Goal: Task Accomplishment & Management: Manage account settings

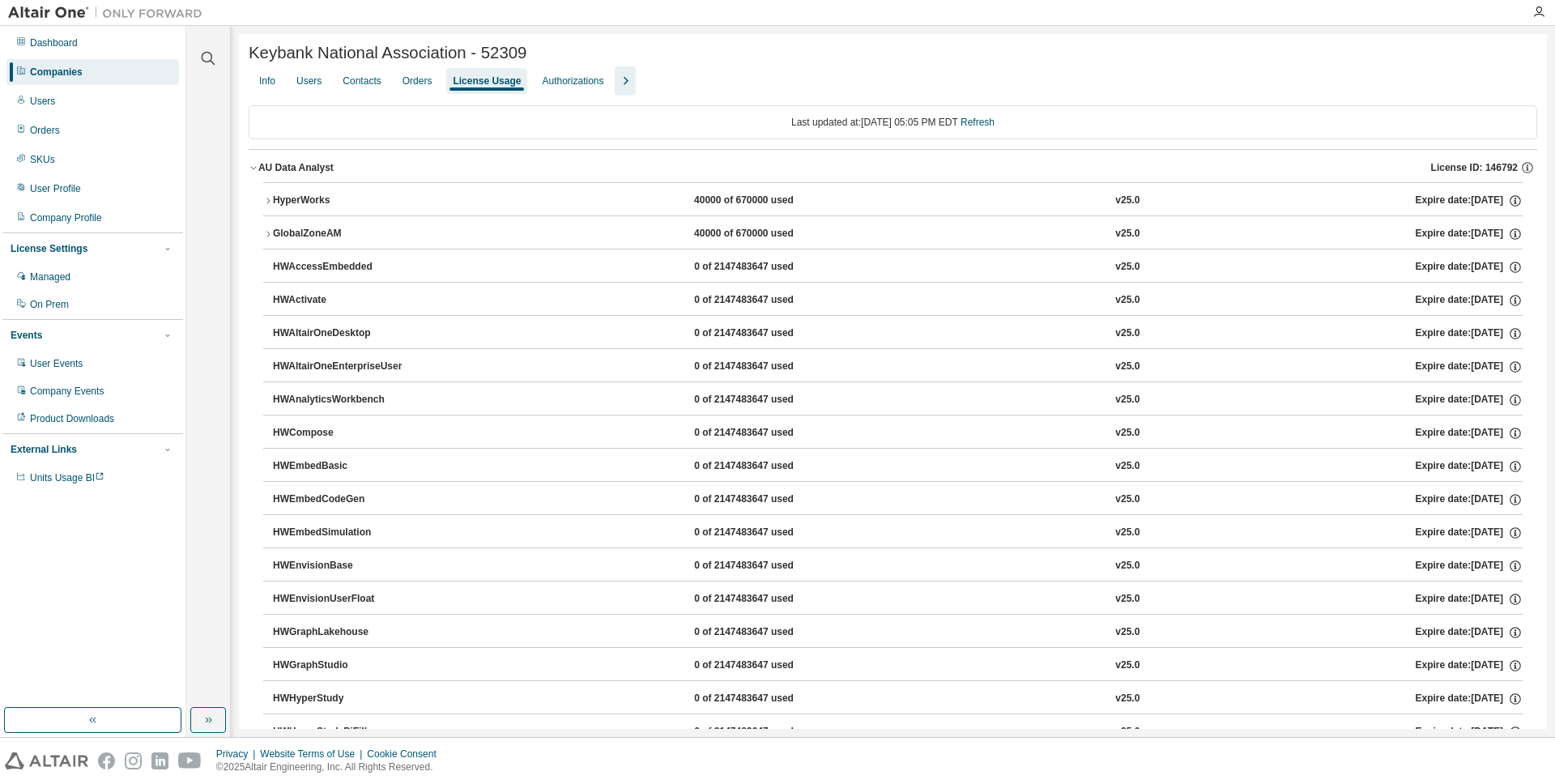
scroll to position [1247, 0]
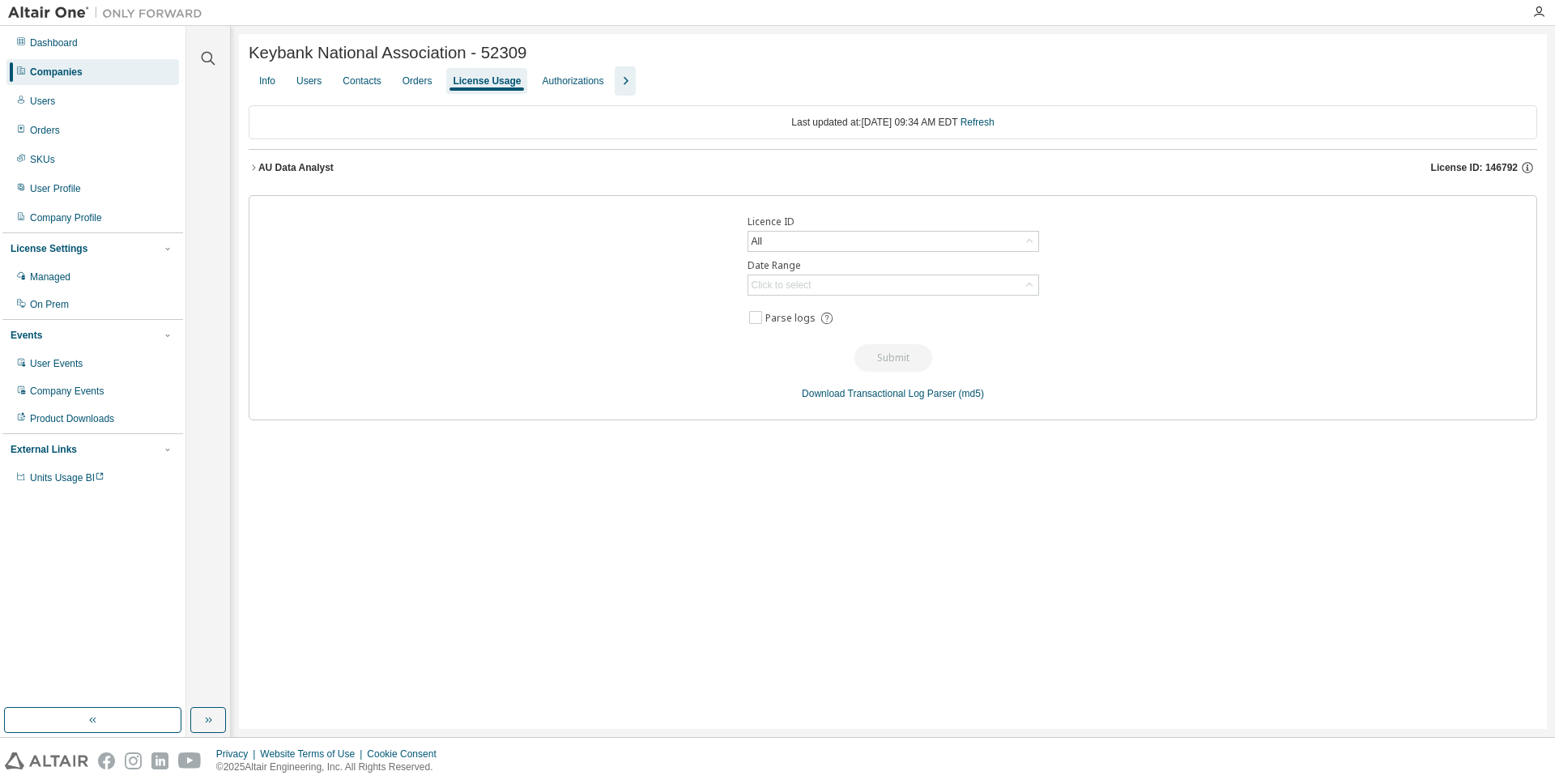
click at [258, 168] on icon "button" at bounding box center [254, 168] width 10 height 10
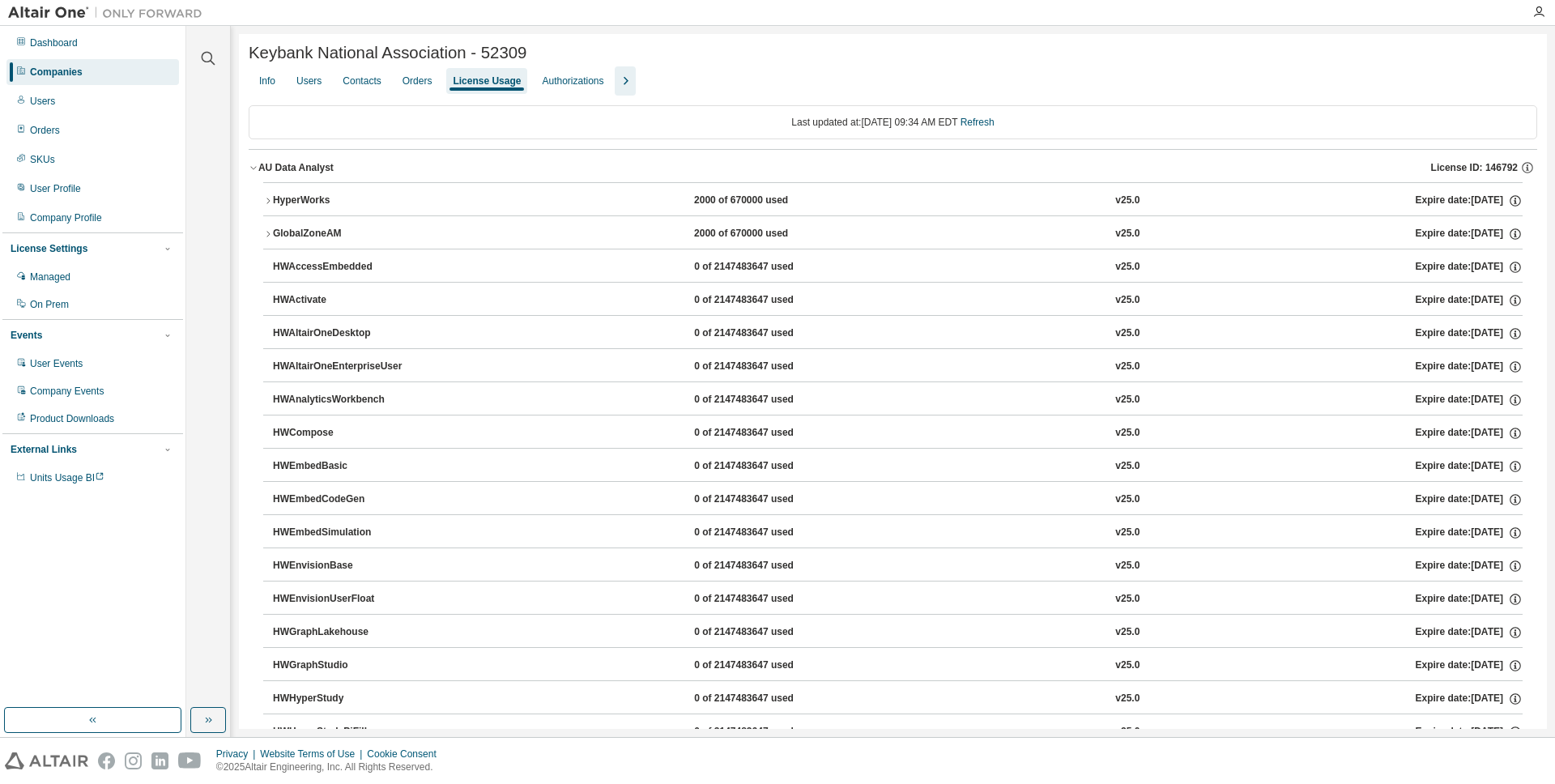
click at [276, 200] on div "HyperWorks" at bounding box center [346, 201] width 146 height 14
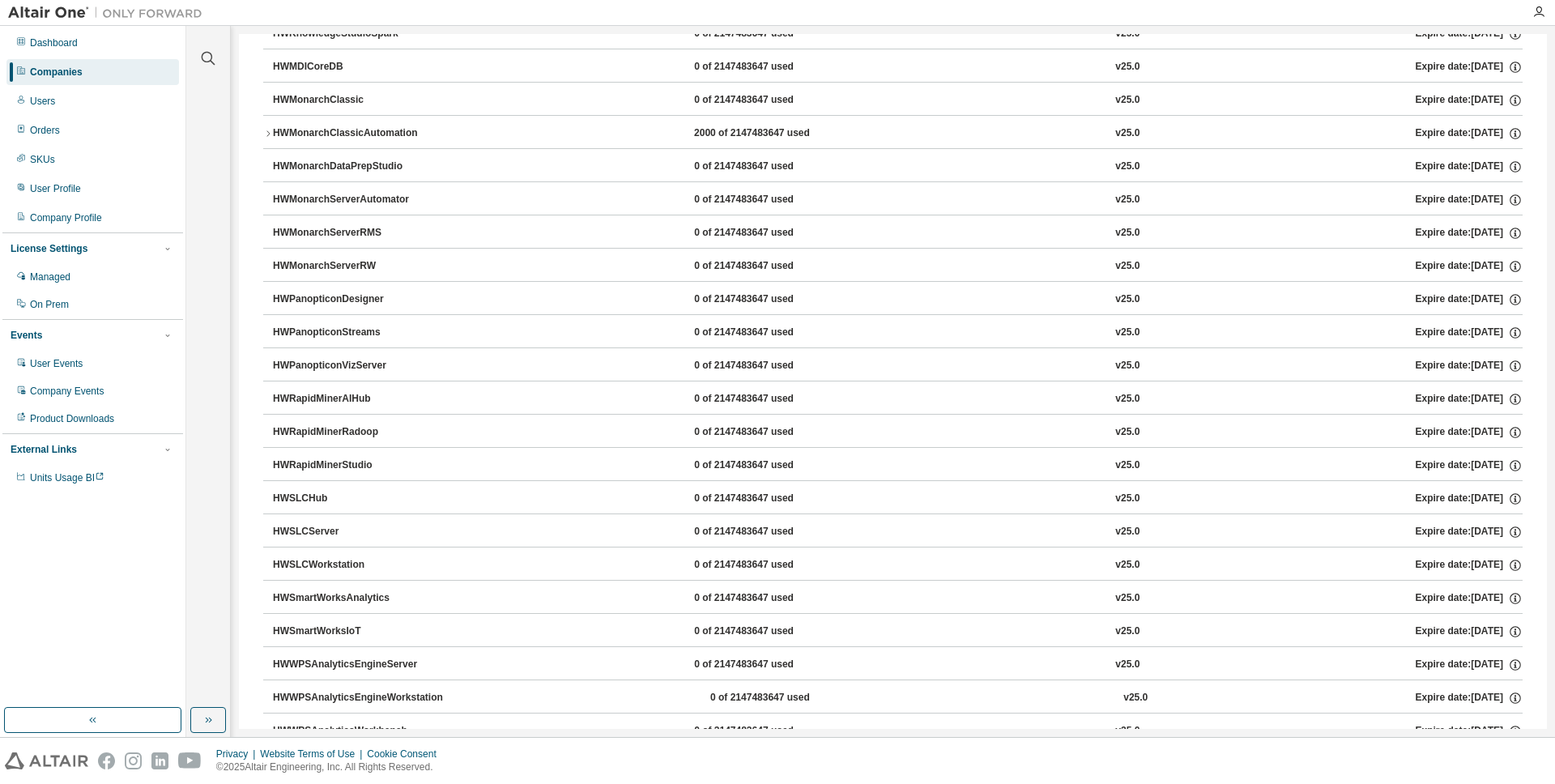
scroll to position [939, 0]
click at [273, 135] on div "HWMonarchClassicAutomation" at bounding box center [346, 136] width 146 height 14
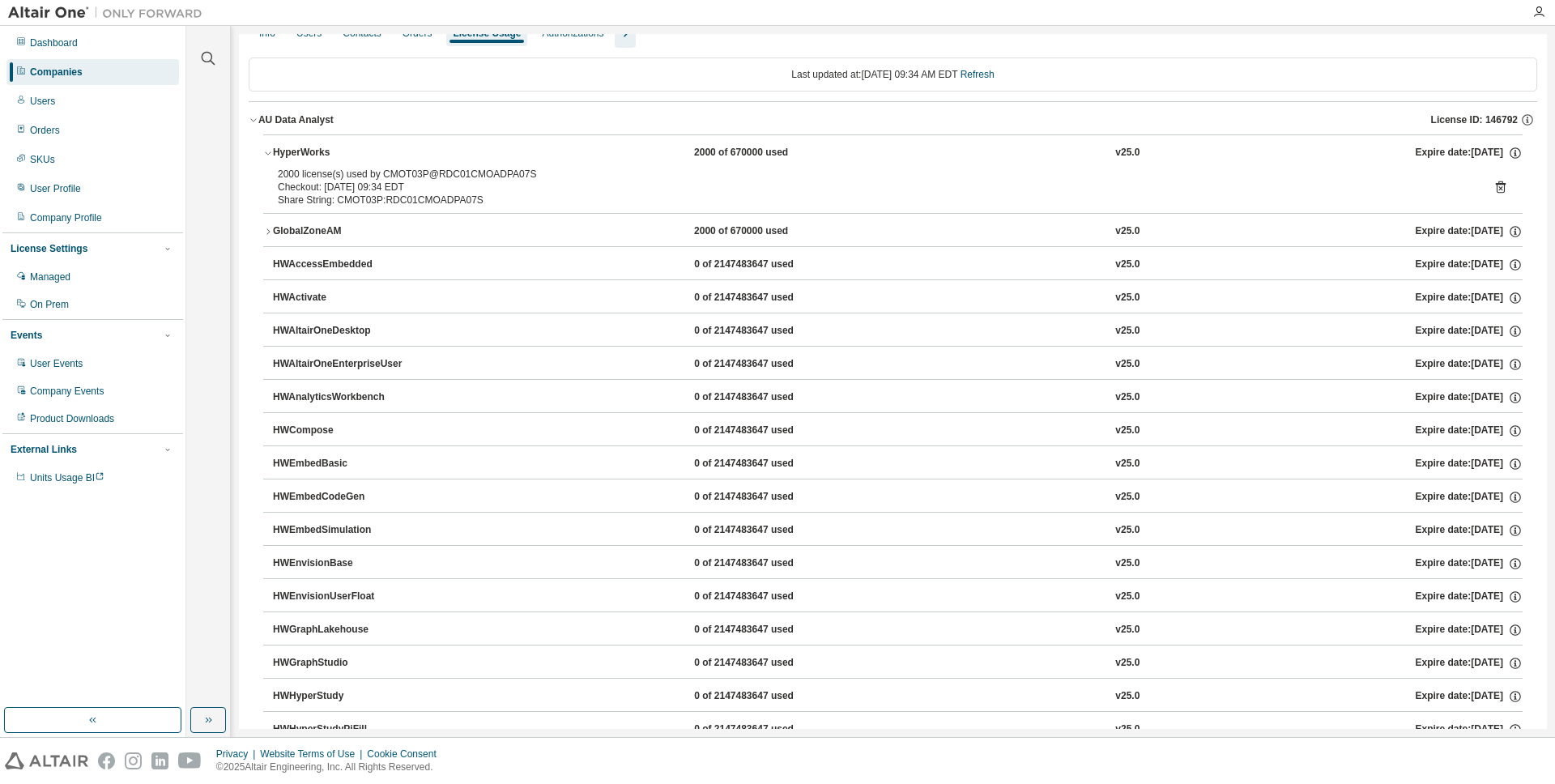
scroll to position [0, 0]
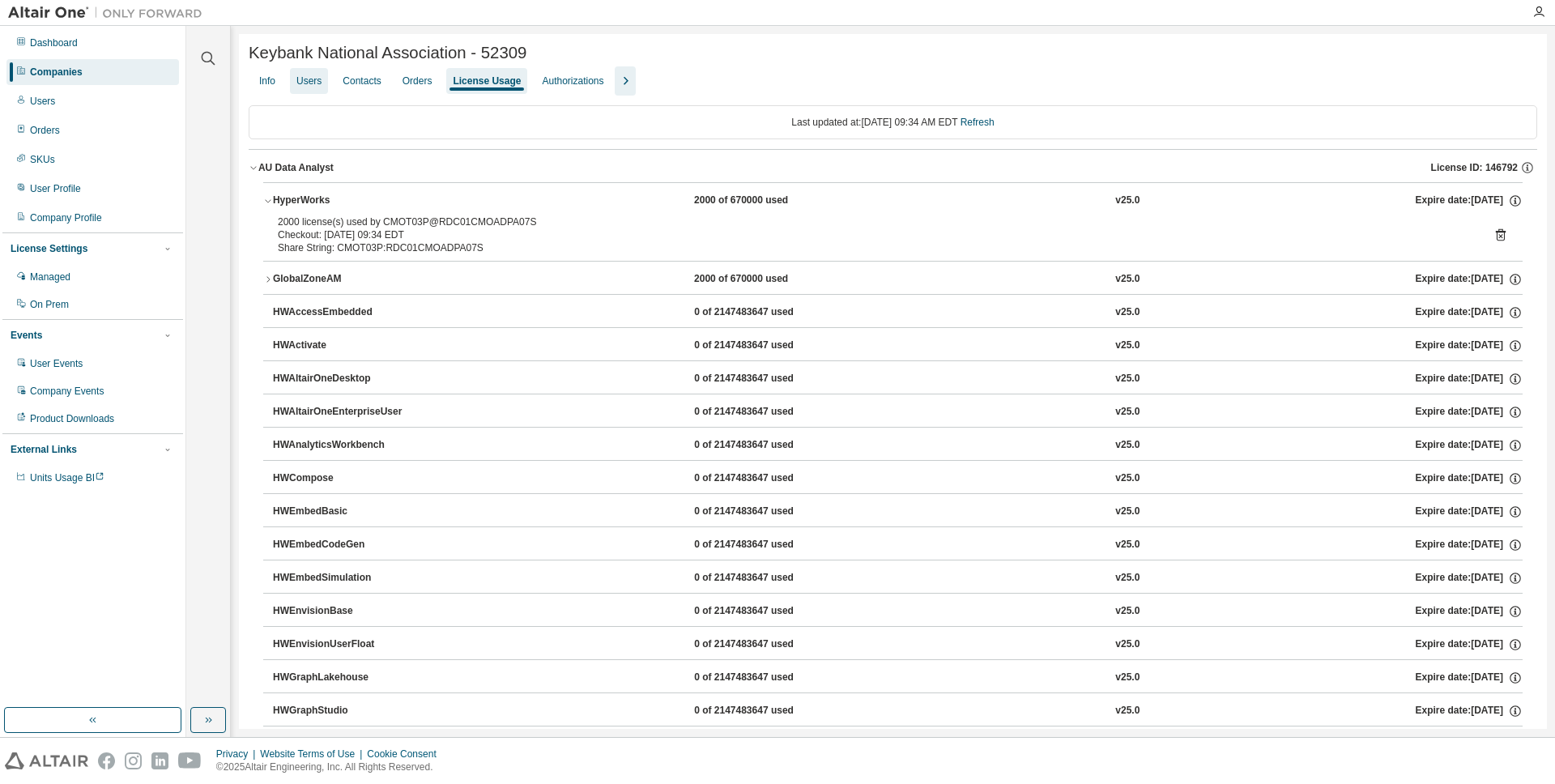
click at [319, 82] on div "Users" at bounding box center [309, 81] width 25 height 13
click at [343, 82] on div "Contacts" at bounding box center [361, 81] width 38 height 13
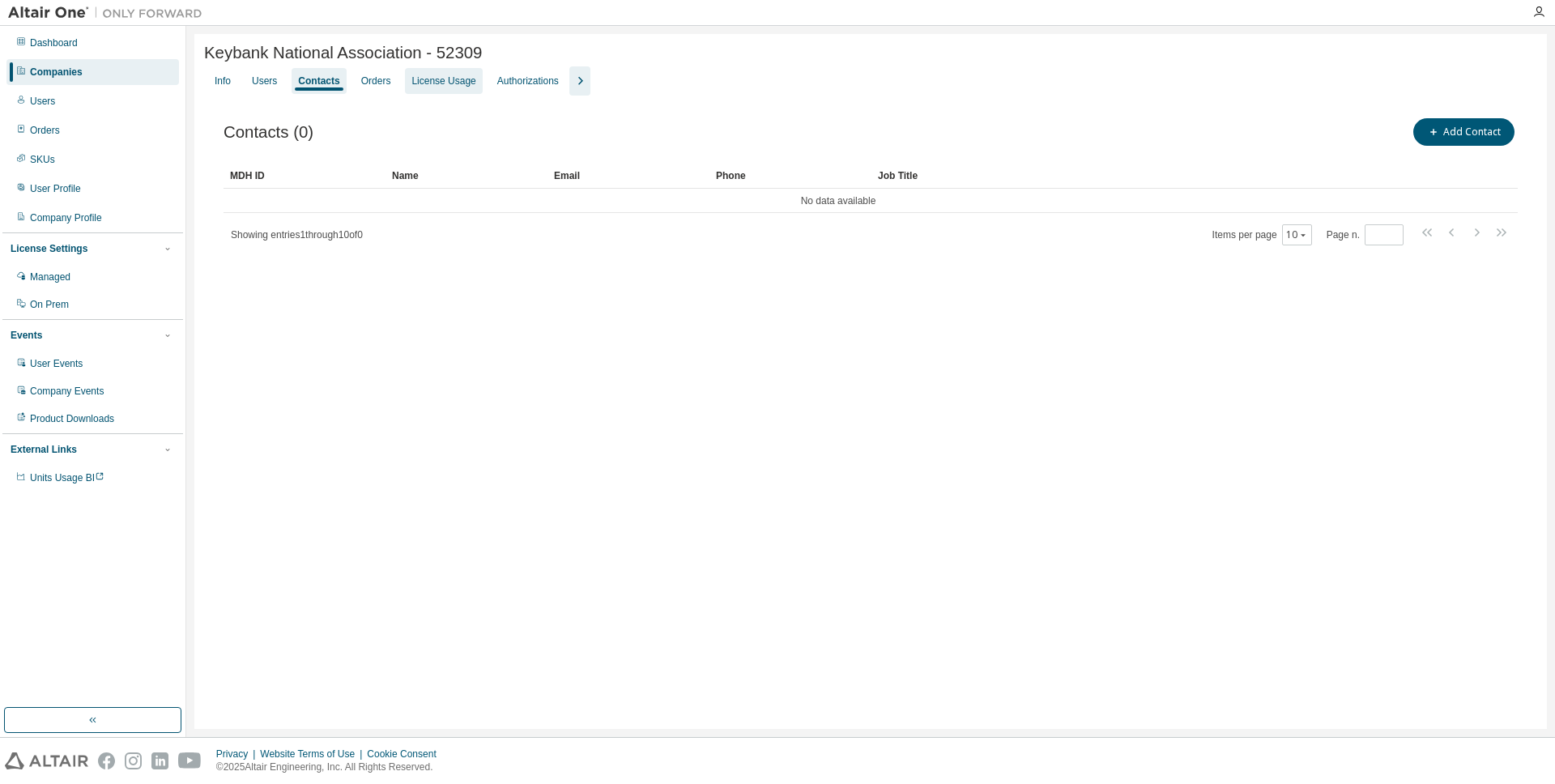
click at [436, 85] on div "License Usage" at bounding box center [443, 81] width 64 height 13
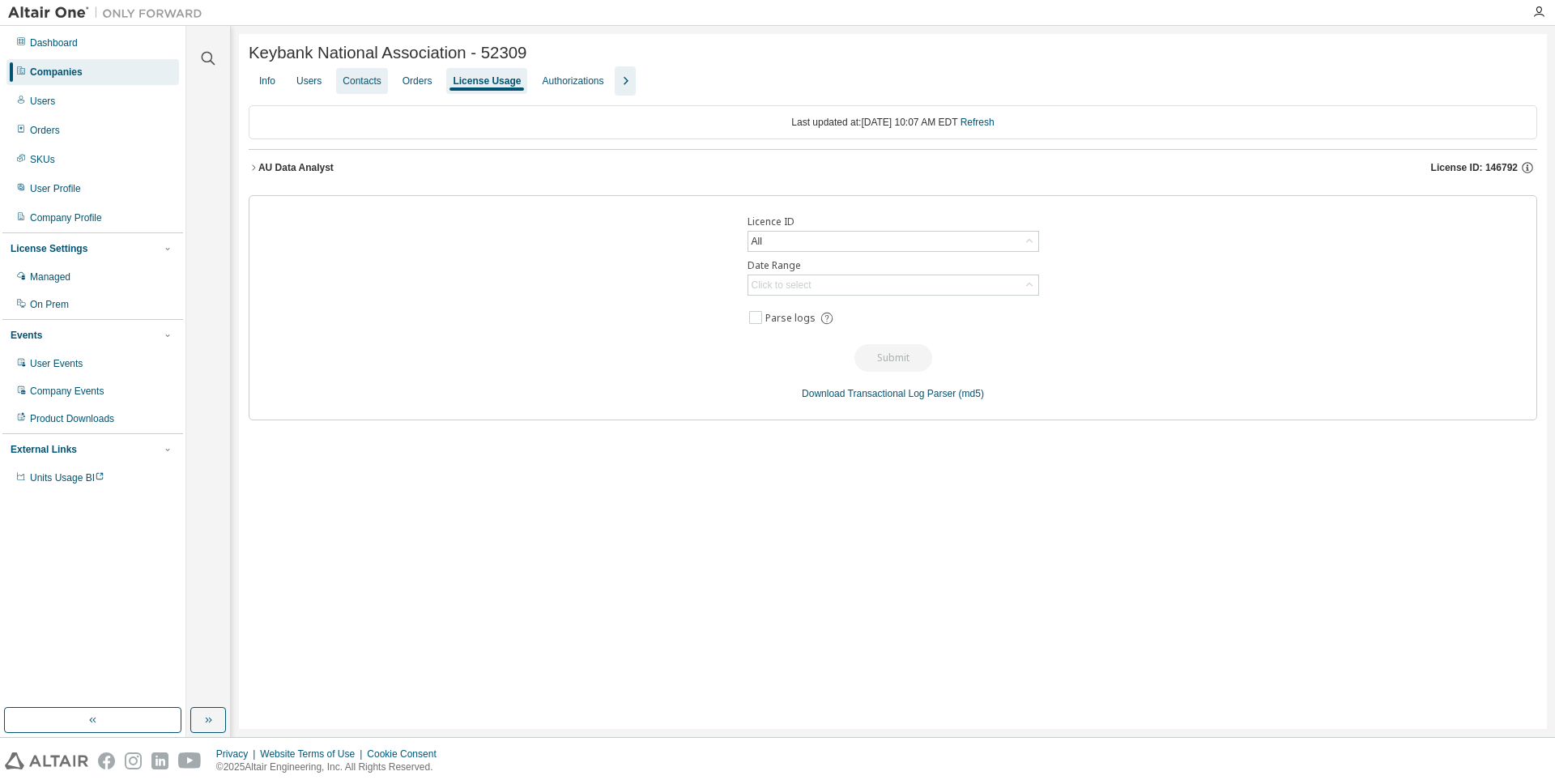
click at [373, 87] on div "Contacts" at bounding box center [361, 81] width 38 height 13
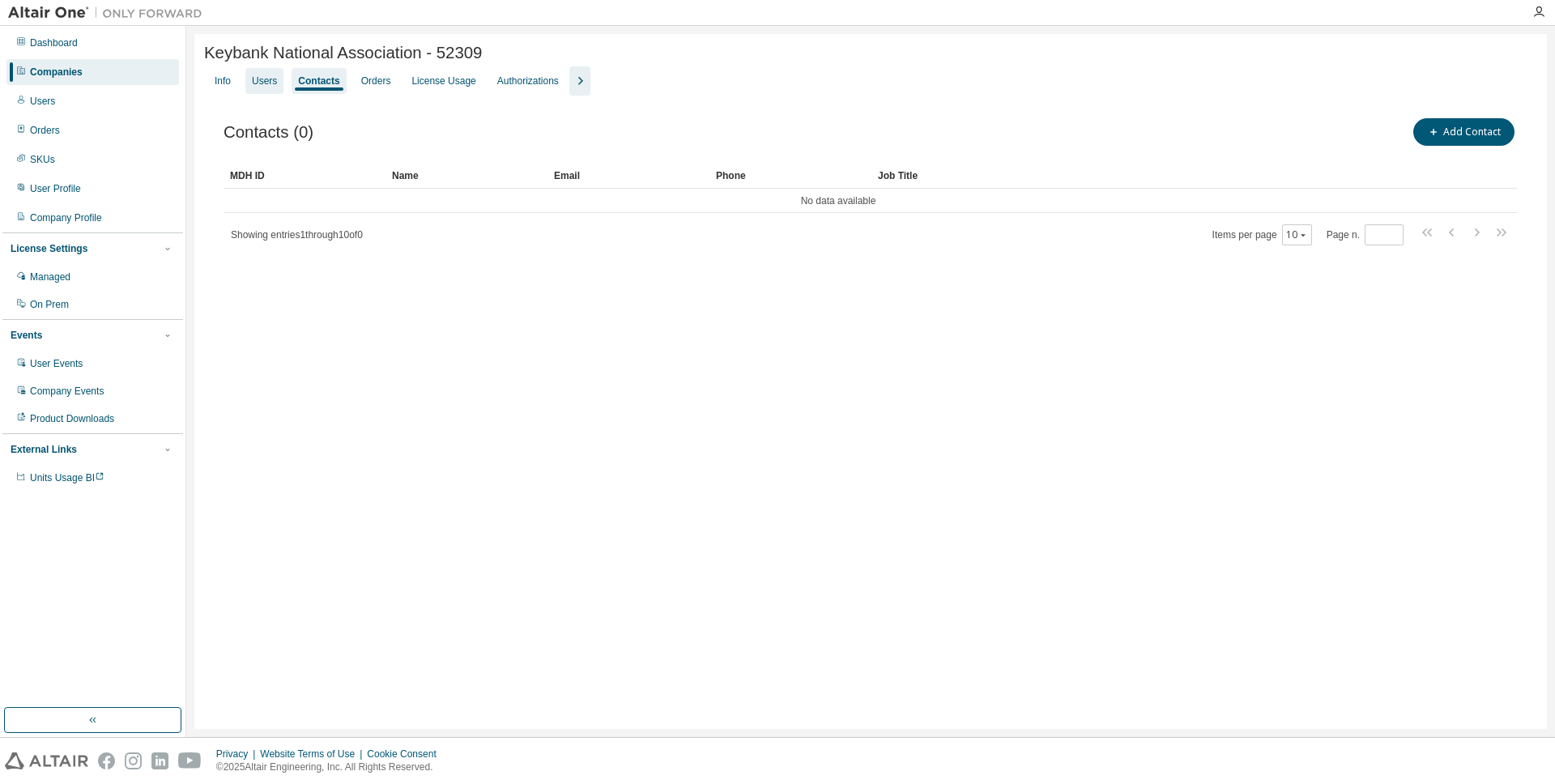
click at [269, 84] on div "Users" at bounding box center [264, 81] width 25 height 13
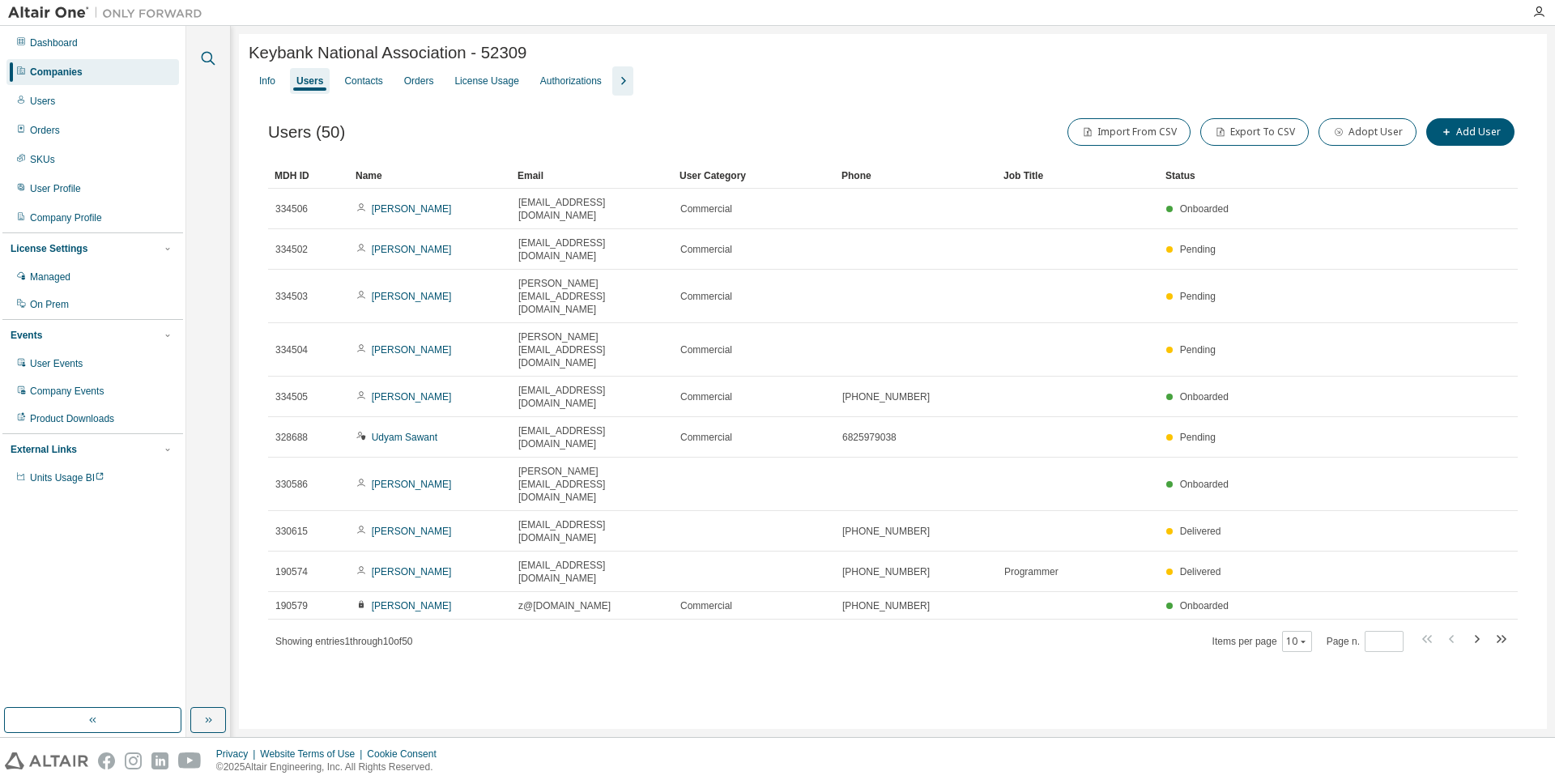
click at [209, 59] on icon "button" at bounding box center [207, 58] width 19 height 19
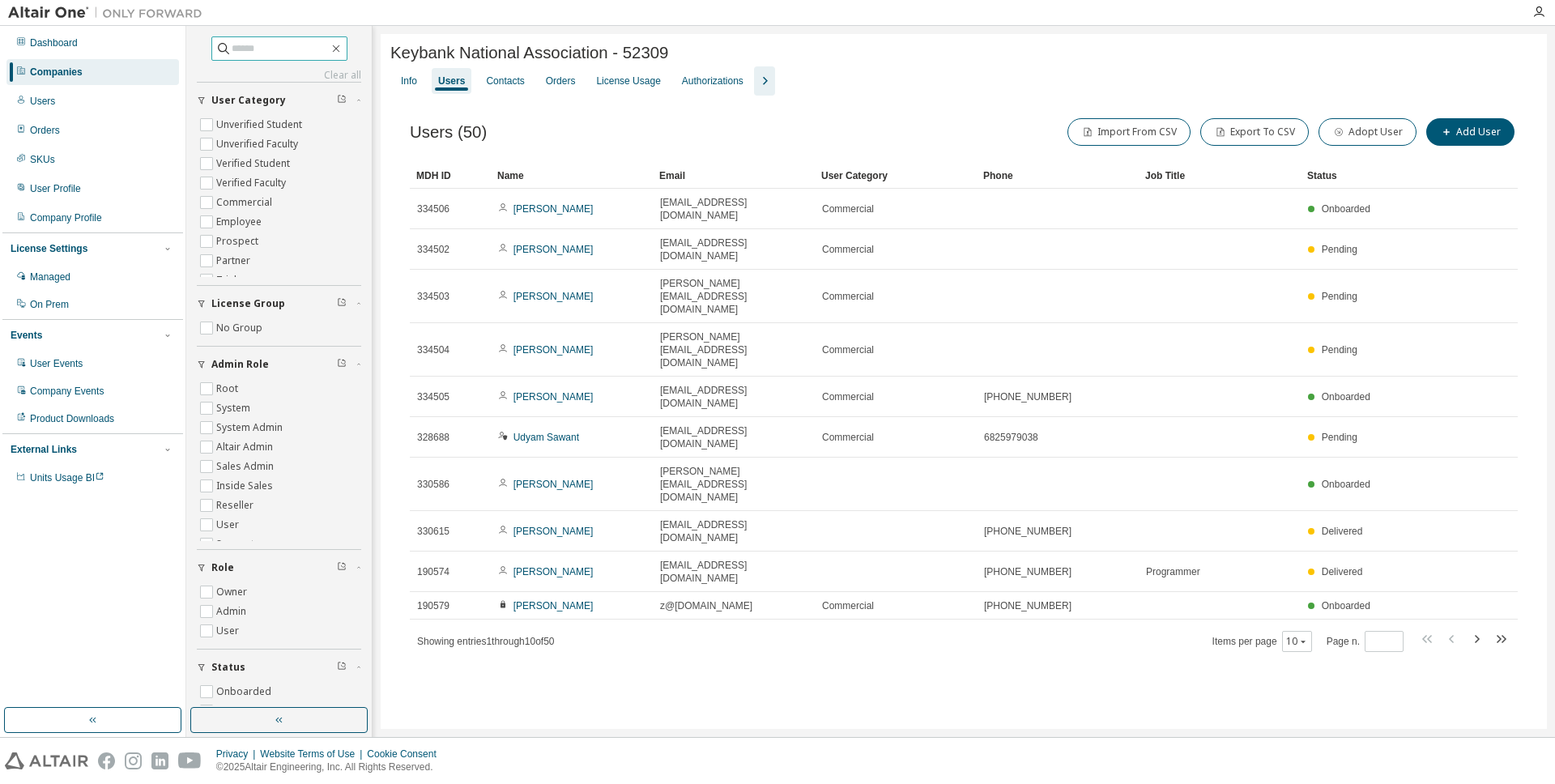
click at [288, 49] on input "text" at bounding box center [280, 48] width 97 height 16
type input "******"
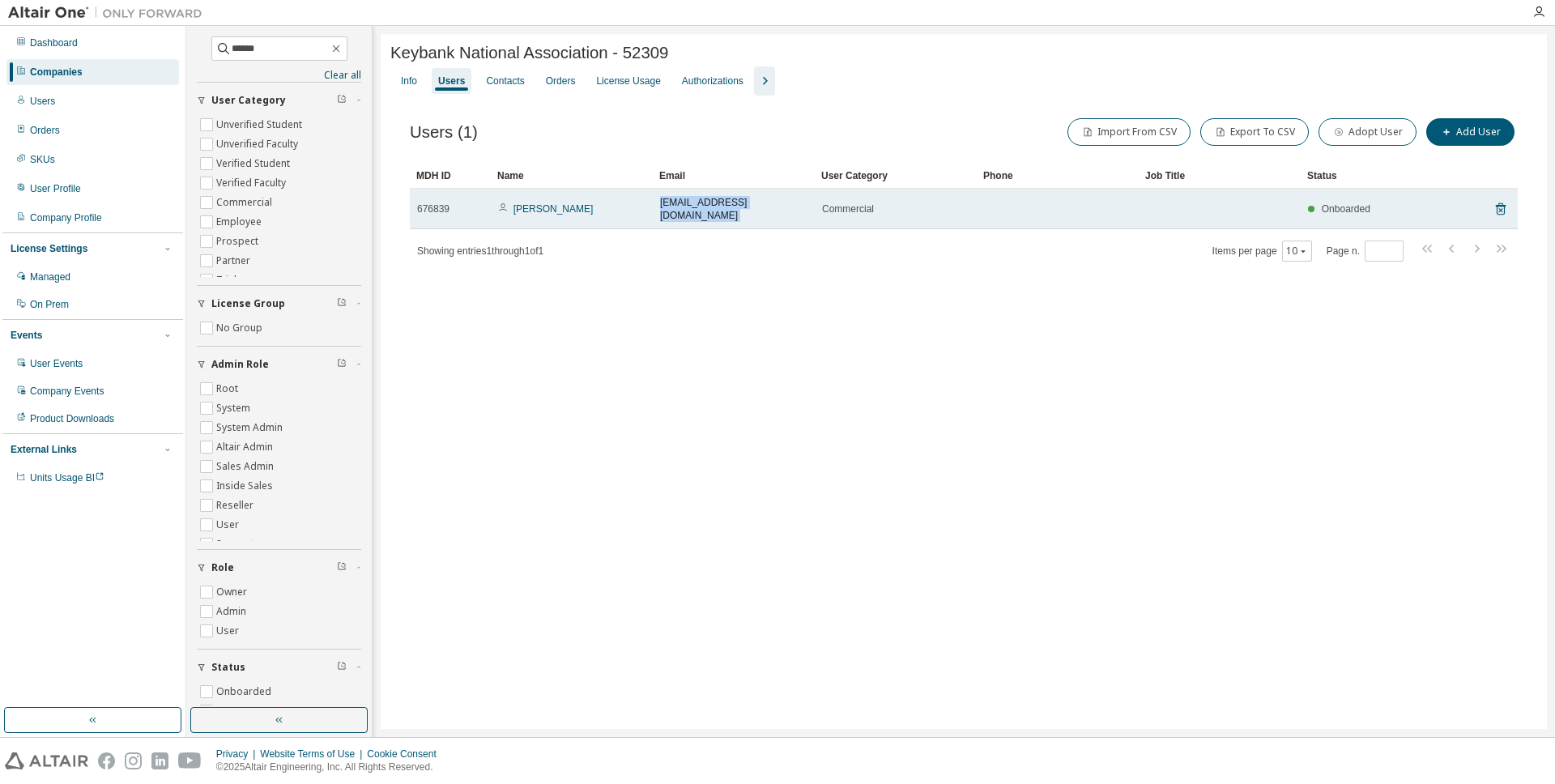
drag, startPoint x: 657, startPoint y: 204, endPoint x: 816, endPoint y: 208, distance: 159.1
click at [816, 208] on tr "676839 [PERSON_NAME] [EMAIL_ADDRESS][DOMAIN_NAME] Commercial Onboarded" at bounding box center [963, 209] width 1107 height 40
copy td "[EMAIL_ADDRESS][DOMAIN_NAME]"
